Goal: Task Accomplishment & Management: Manage account settings

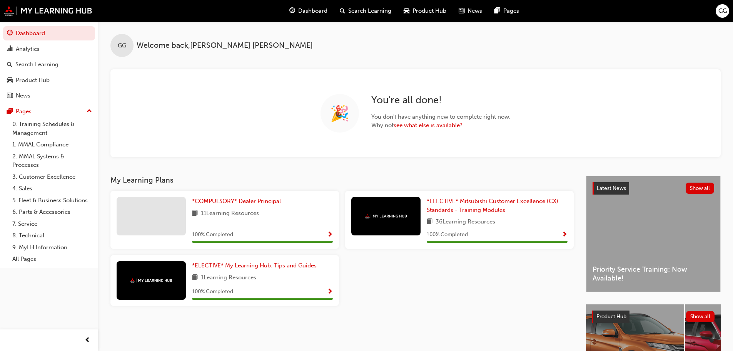
click at [729, 12] on div "GG" at bounding box center [722, 10] width 13 height 13
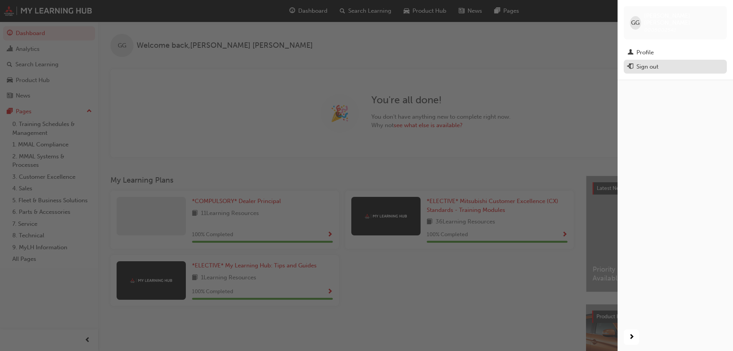
click at [655, 62] on div "Sign out" at bounding box center [648, 66] width 22 height 9
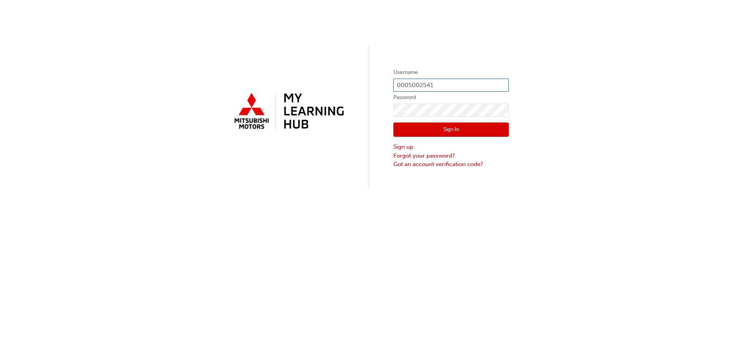
click at [457, 86] on input "0005002541" at bounding box center [450, 85] width 115 height 13
type input "0005780884"
click at [451, 129] on button "Sign In" at bounding box center [450, 129] width 115 height 15
